Goal: Navigation & Orientation: Understand site structure

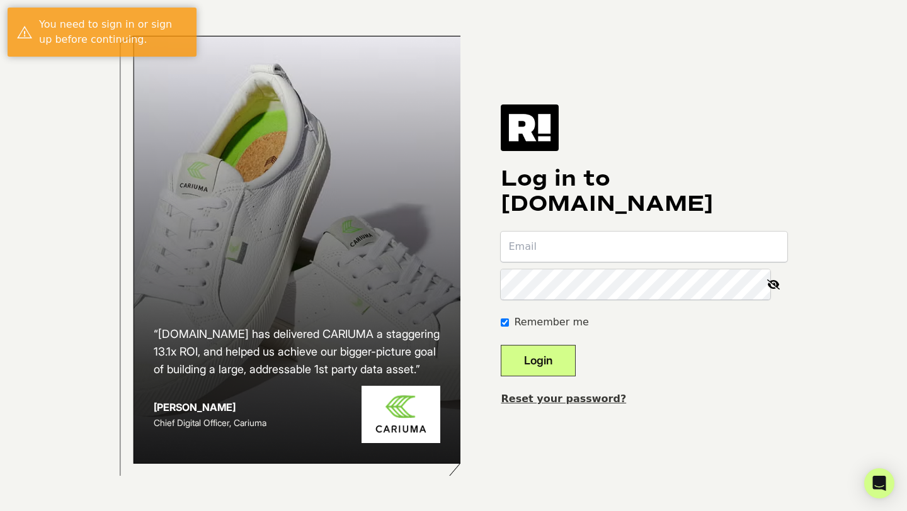
type input "heath.sorrells@pkgrills.com"
click at [552, 365] on button "Login" at bounding box center [538, 360] width 75 height 31
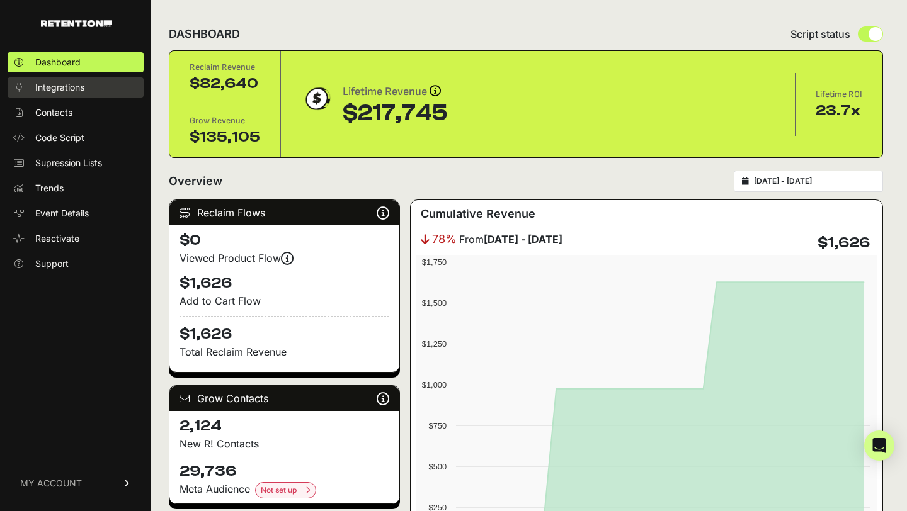
click at [38, 92] on span "Integrations" at bounding box center [59, 87] width 49 height 13
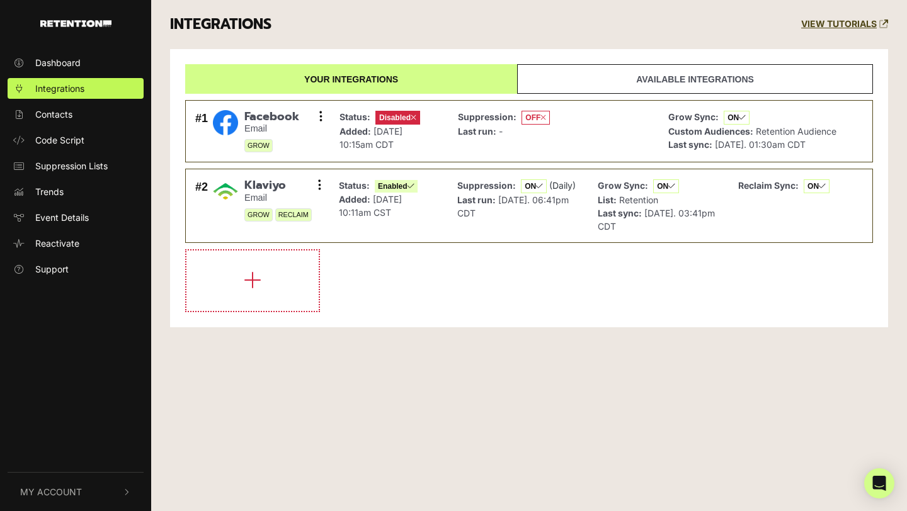
click at [416, 79] on link "Your integrations" at bounding box center [351, 79] width 332 height 30
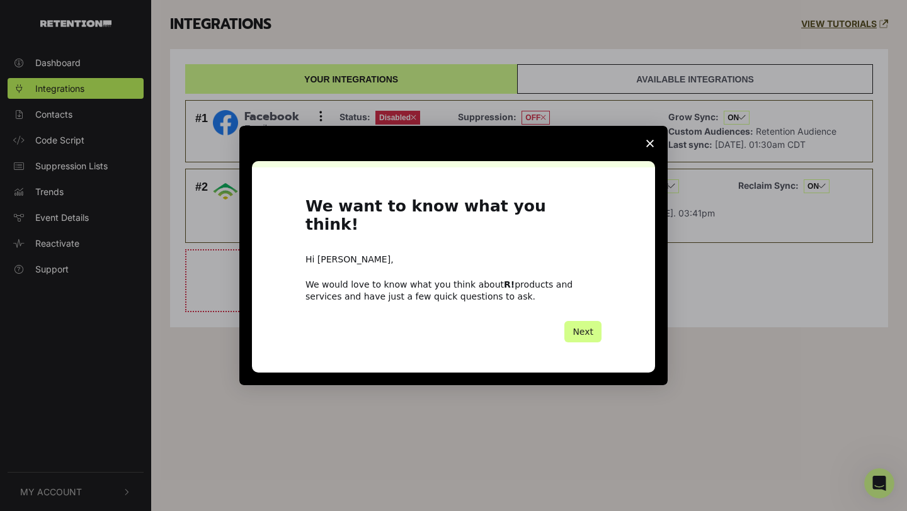
click at [650, 147] on polygon "Close survey" at bounding box center [650, 144] width 8 height 8
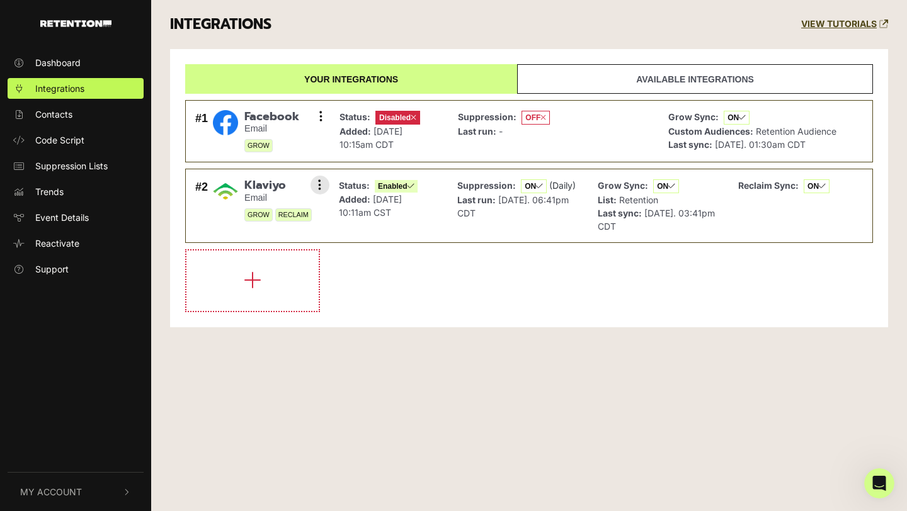
click at [543, 231] on div "Suppression: ON (Daily) Last run: Sep 22, 2025. 06:41pm CDT" at bounding box center [518, 206] width 122 height 54
click at [604, 132] on div "Suppression: OFF Last run: -" at bounding box center [554, 131] width 204 height 49
click at [96, 59] on link "Dashboard" at bounding box center [76, 62] width 136 height 21
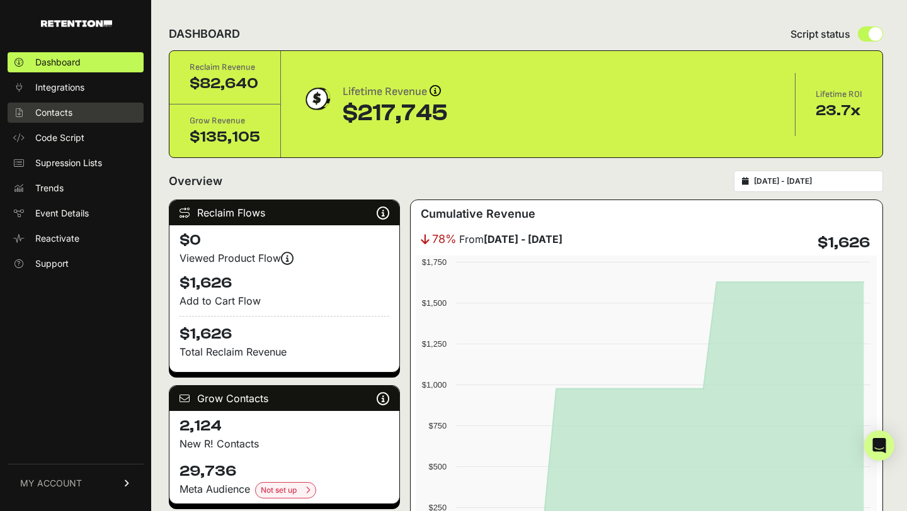
click at [84, 113] on link "Contacts" at bounding box center [76, 113] width 136 height 20
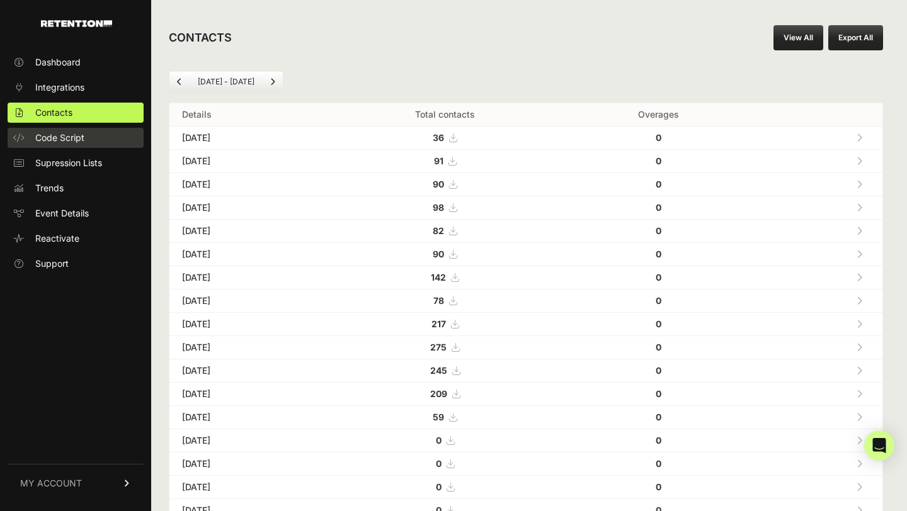
click at [84, 135] on span "Code Script" at bounding box center [59, 138] width 49 height 13
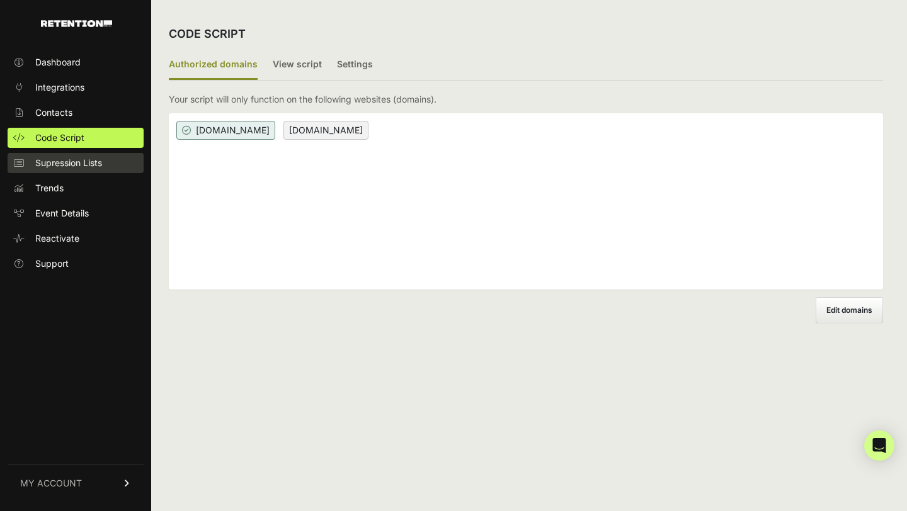
click at [77, 169] on link "Supression Lists" at bounding box center [76, 163] width 136 height 20
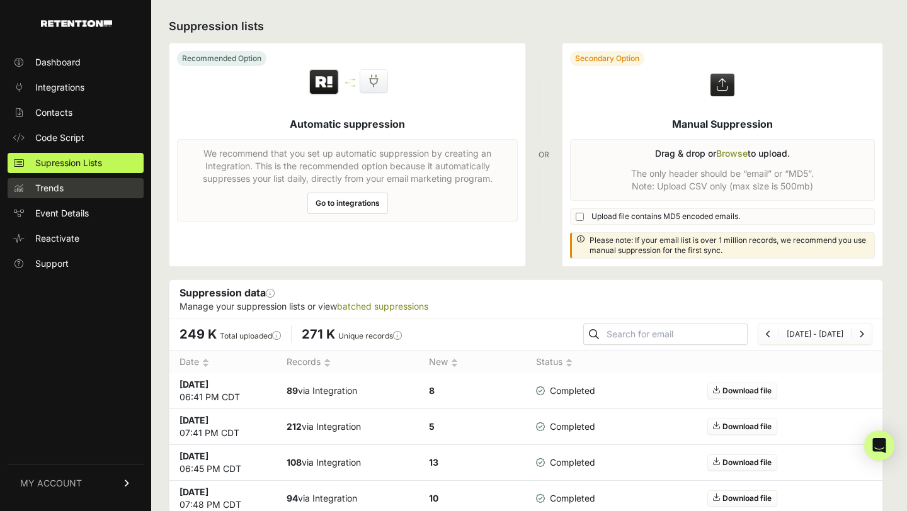
click at [91, 195] on link "Trends" at bounding box center [76, 188] width 136 height 20
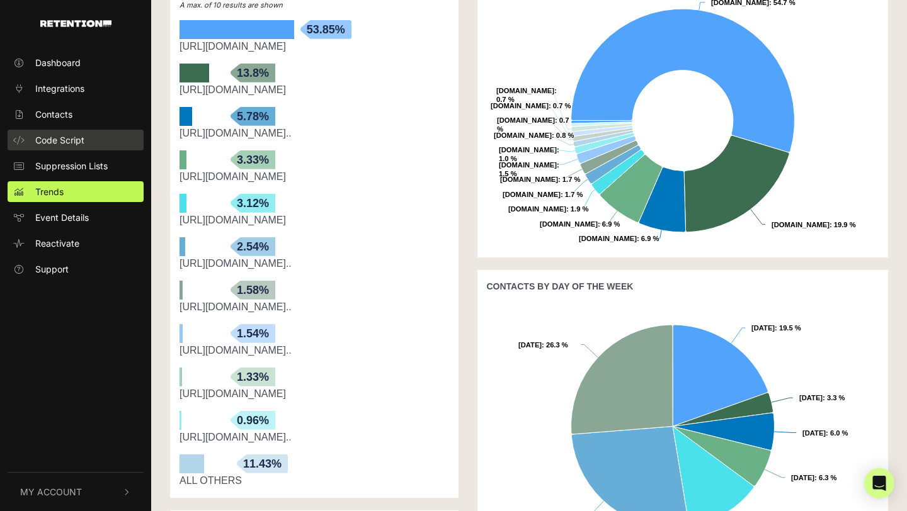
scroll to position [266, 0]
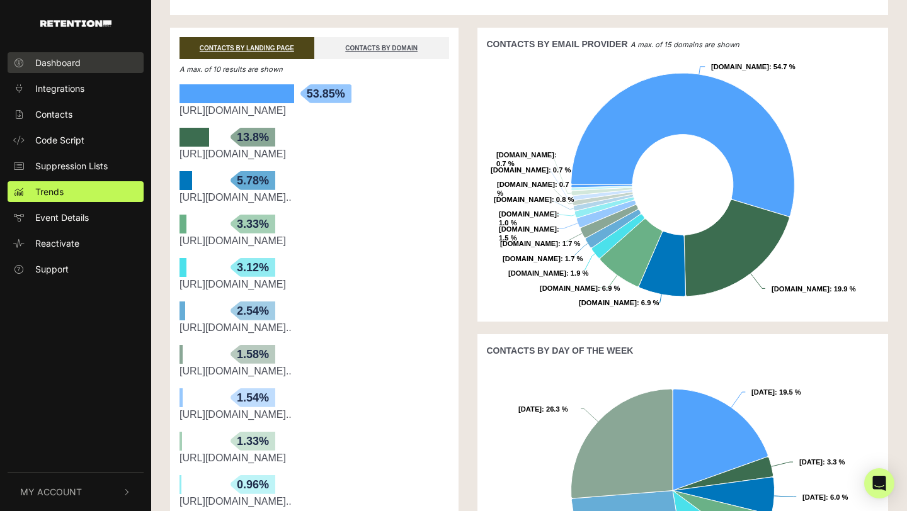
click at [69, 61] on span "Dashboard" at bounding box center [57, 62] width 45 height 13
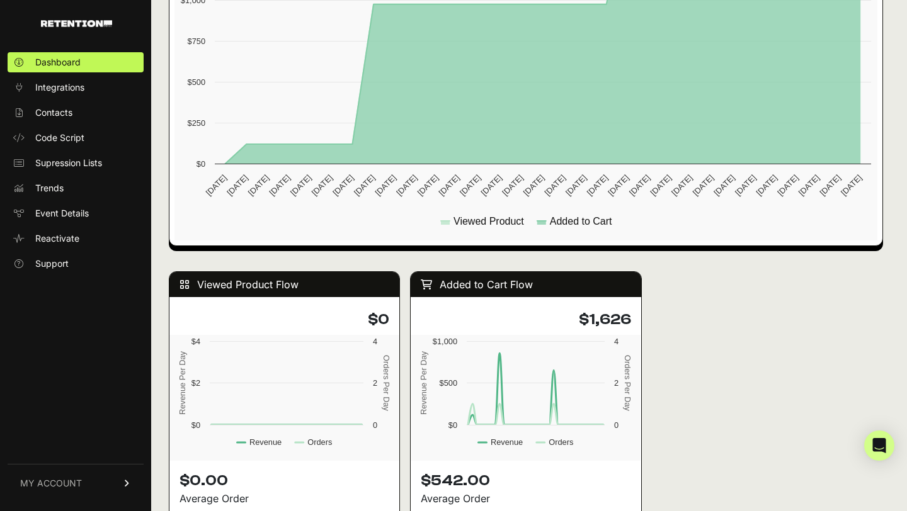
scroll to position [1046, 0]
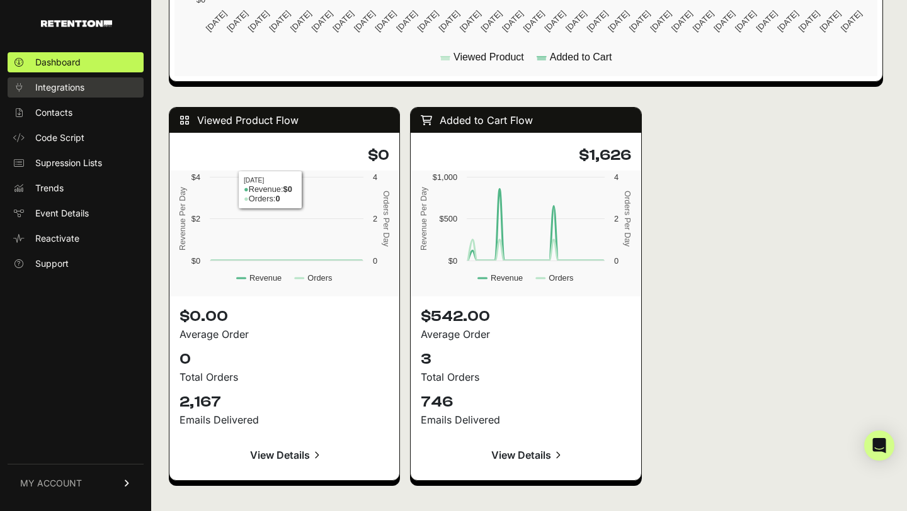
click at [100, 92] on link "Integrations" at bounding box center [76, 87] width 136 height 20
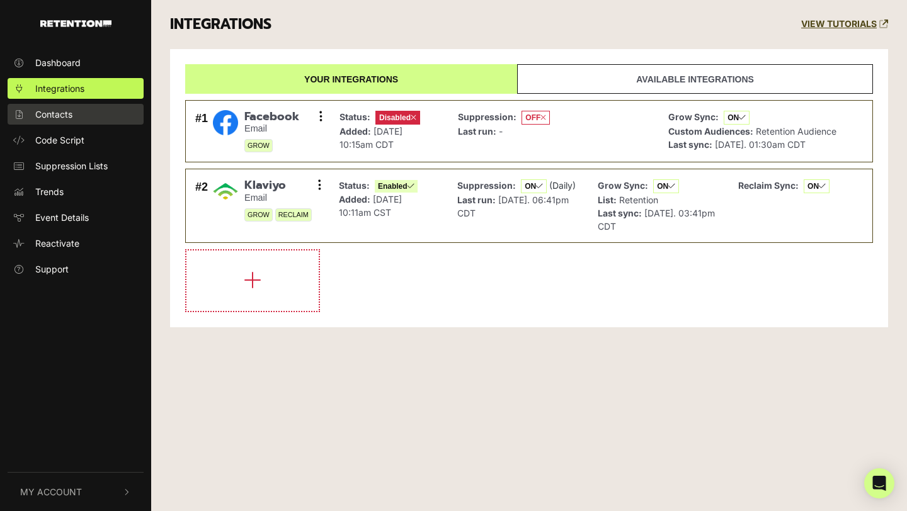
click at [79, 113] on link "Contacts" at bounding box center [76, 114] width 136 height 21
